Goal: Task Accomplishment & Management: Use online tool/utility

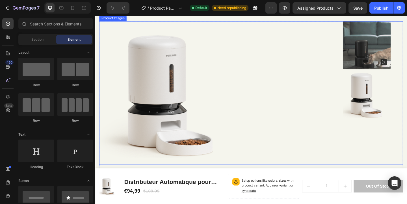
scroll to position [30, 0]
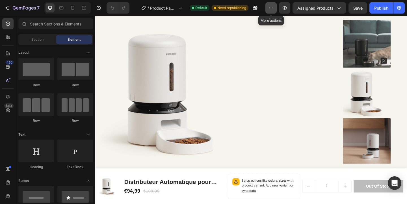
click at [267, 12] on button "button" at bounding box center [270, 7] width 11 height 11
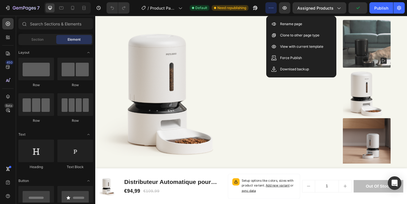
click at [267, 12] on button "button" at bounding box center [270, 7] width 11 height 11
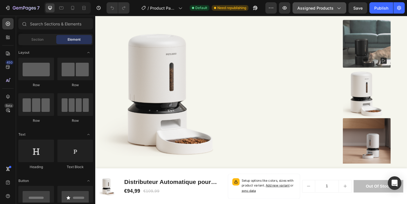
click at [332, 9] on span "Assigned Products" at bounding box center [315, 8] width 36 height 6
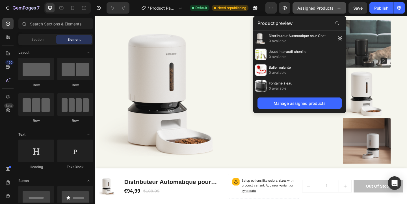
click at [332, 9] on span "Assigned Products" at bounding box center [315, 8] width 36 height 6
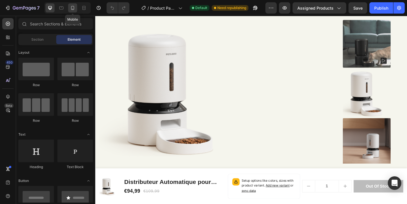
click at [69, 8] on div at bounding box center [72, 7] width 9 height 9
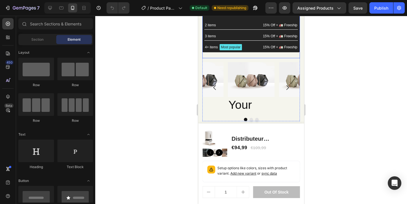
scroll to position [266, 0]
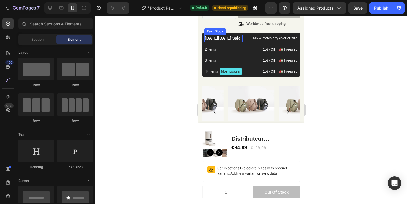
click at [226, 40] on p "[DATE][DATE] Sale" at bounding box center [223, 38] width 37 height 6
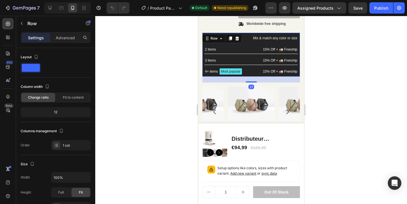
click at [243, 33] on div "[DATE][DATE] Sale Text Block Mix & match any color or size Text Block Row 2 ite…" at bounding box center [251, 55] width 98 height 44
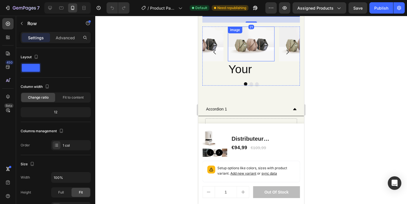
scroll to position [326, 0]
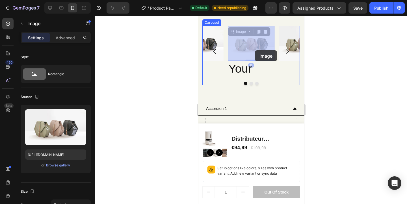
drag, startPoint x: 271, startPoint y: 50, endPoint x: 255, endPoint y: 50, distance: 16.1
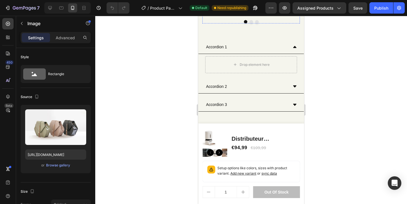
scroll to position [389, 0]
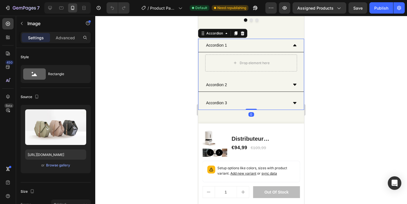
click at [293, 48] on div "Accordion 1" at bounding box center [250, 46] width 105 height 14
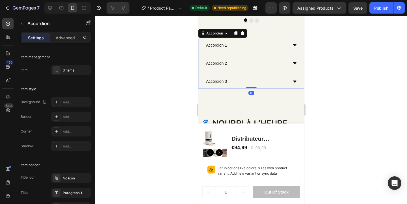
click at [297, 62] on icon at bounding box center [295, 63] width 5 height 5
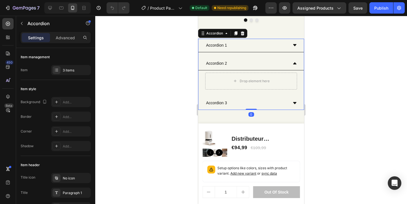
click at [297, 62] on icon at bounding box center [295, 63] width 5 height 5
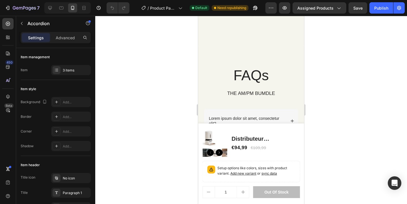
scroll to position [1638, 0]
